Goal: Navigation & Orientation: Find specific page/section

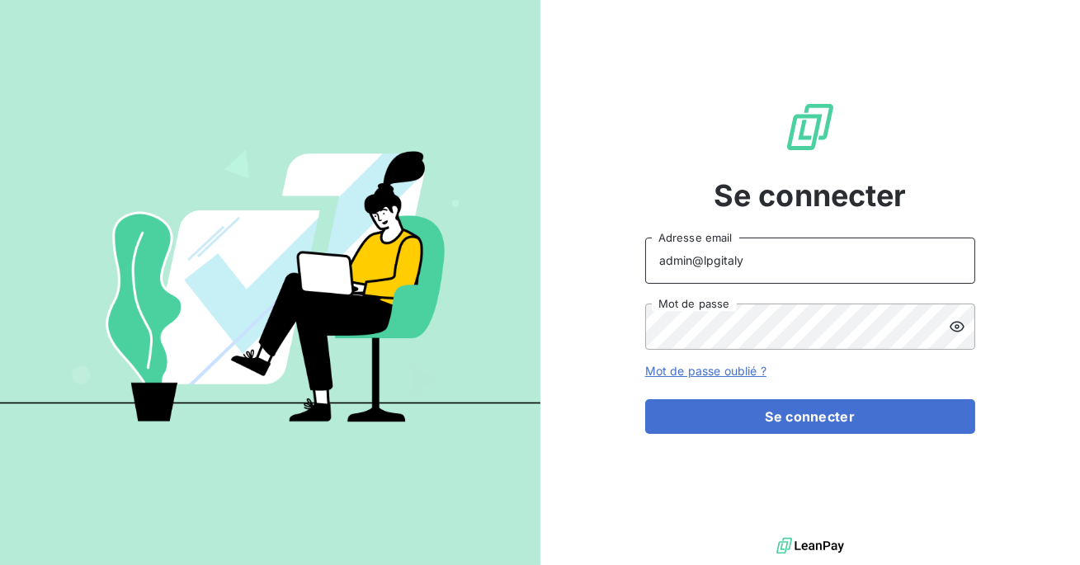
click at [787, 272] on input "admin@lpgitaly" at bounding box center [810, 261] width 330 height 46
type input "admin@a2pcomptabilite"
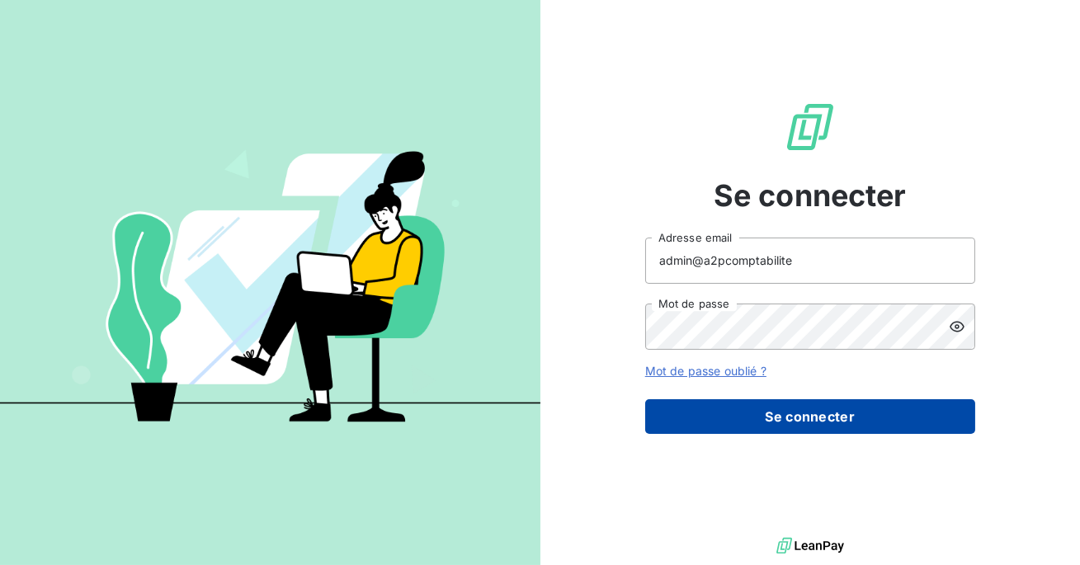
click at [763, 418] on button "Se connecter" at bounding box center [810, 416] width 330 height 35
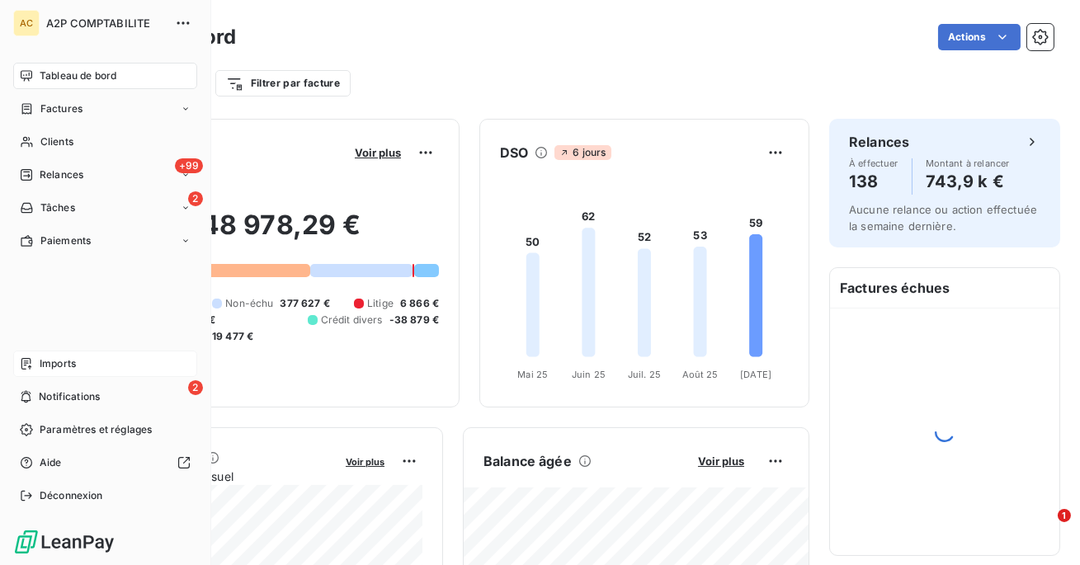
click at [35, 364] on div "Imports" at bounding box center [105, 364] width 184 height 26
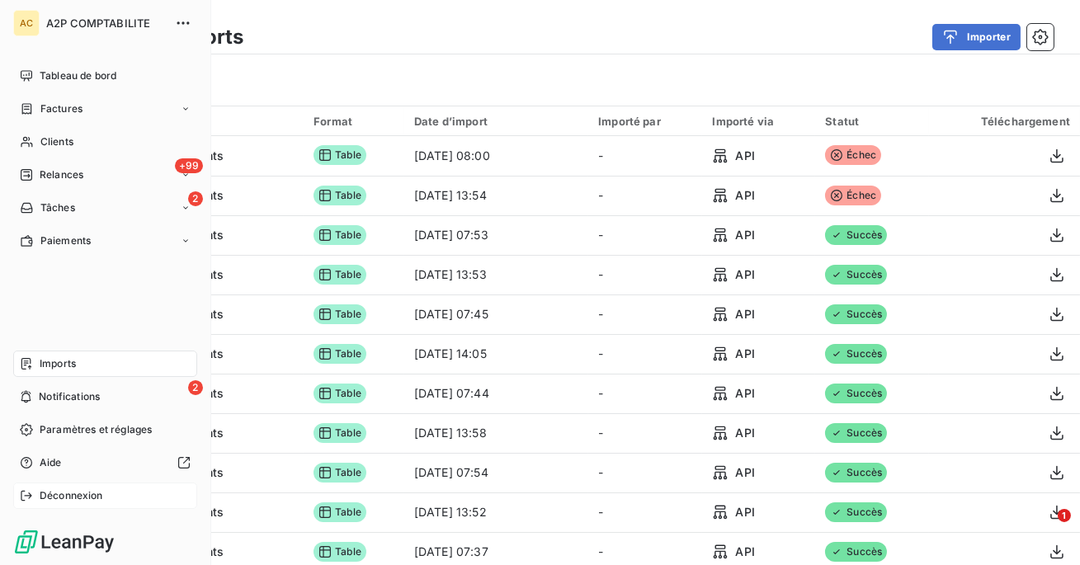
click at [30, 488] on div "Déconnexion" at bounding box center [105, 496] width 184 height 26
